Goal: Task Accomplishment & Management: Manage account settings

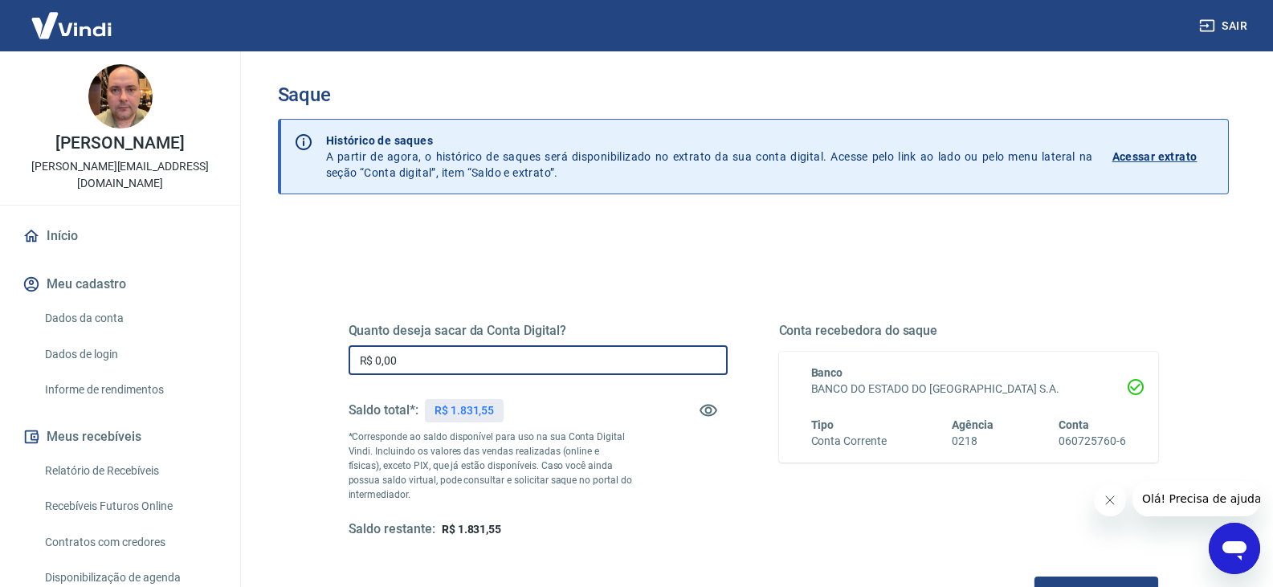
click at [446, 357] on input "R$ 0,00" at bounding box center [538, 360] width 379 height 30
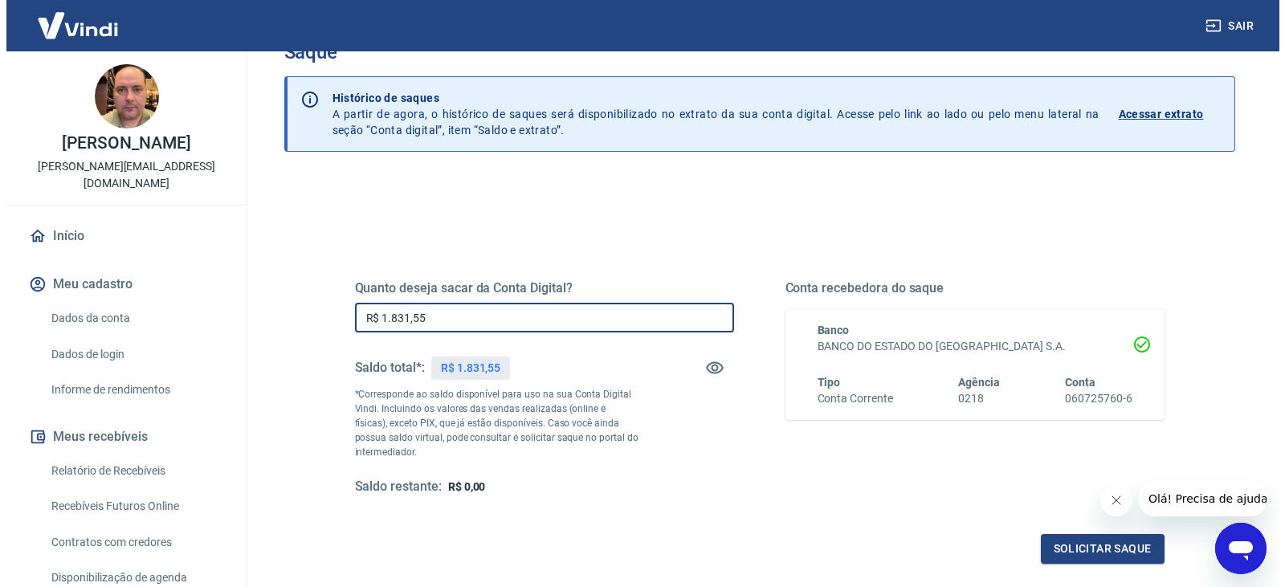
scroll to position [80, 0]
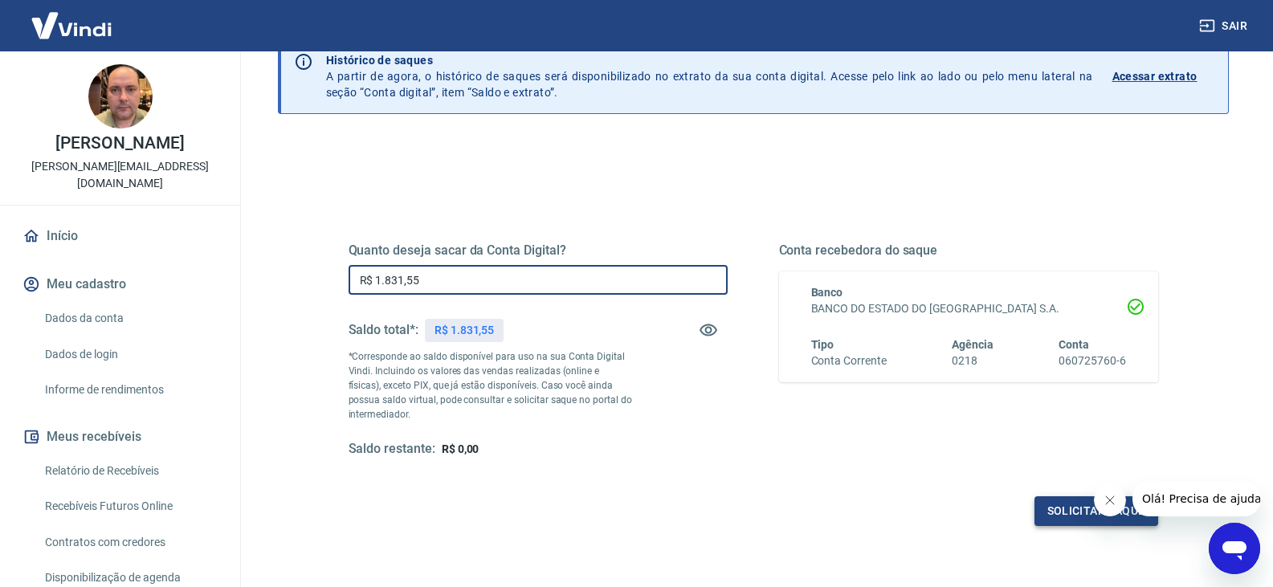
type input "R$ 1.831,55"
click at [1068, 508] on button "Solicitar saque" at bounding box center [1096, 511] width 124 height 30
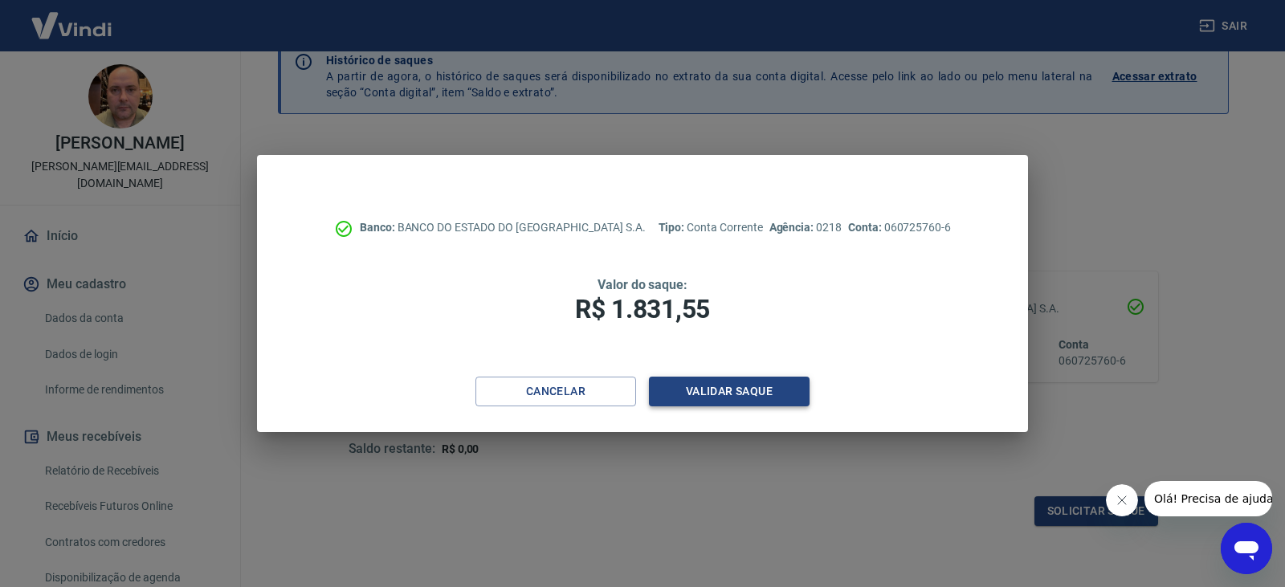
click at [718, 394] on button "Validar saque" at bounding box center [729, 392] width 161 height 30
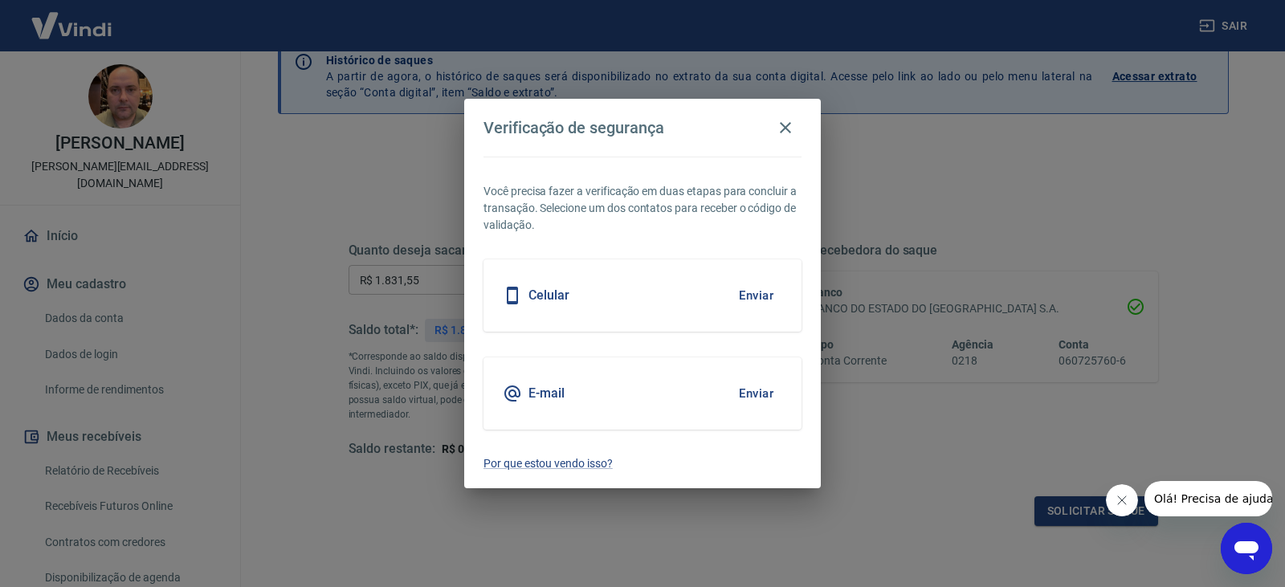
click at [755, 289] on button "Enviar" at bounding box center [756, 296] width 52 height 34
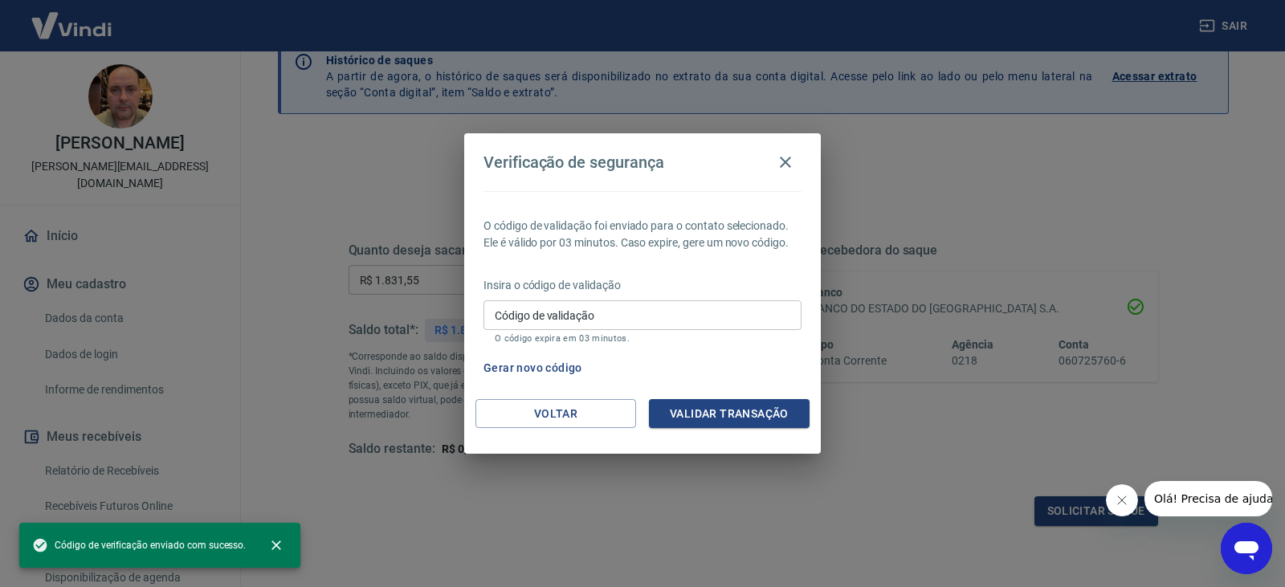
click at [656, 320] on input "Código de validação" at bounding box center [642, 315] width 318 height 30
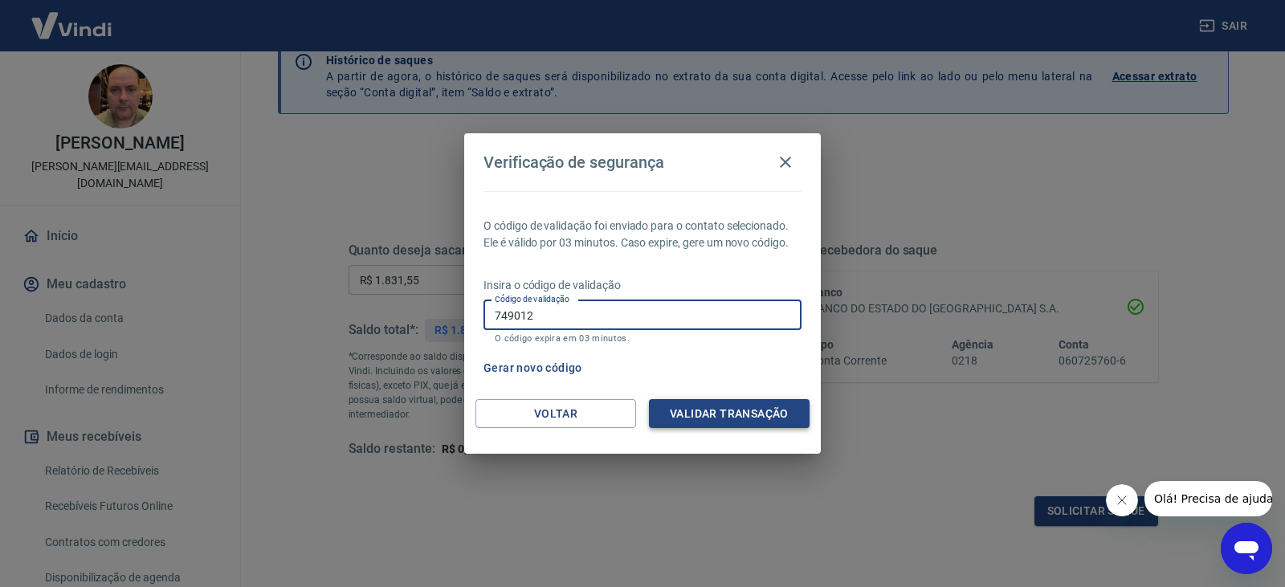
type input "749012"
click at [726, 420] on button "Validar transação" at bounding box center [729, 414] width 161 height 30
